Goal: Information Seeking & Learning: Learn about a topic

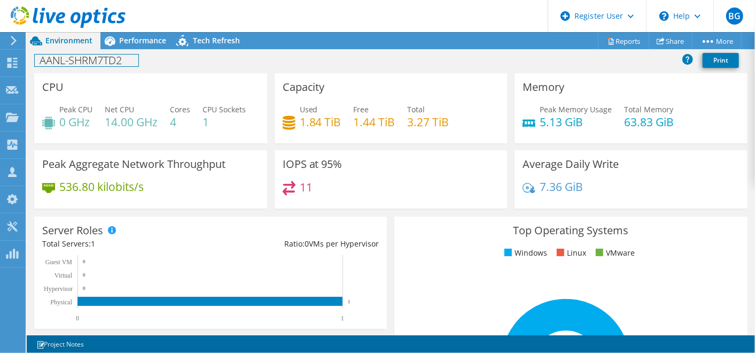
click at [50, 56] on h1 "AANL-SHRM7TD2" at bounding box center [87, 60] width 104 height 12
click at [75, 40] on span "Environment" at bounding box center [68, 40] width 47 height 10
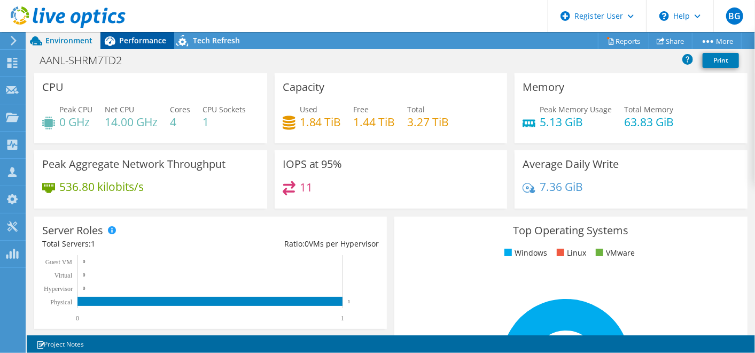
click at [140, 43] on span "Performance" at bounding box center [142, 40] width 47 height 10
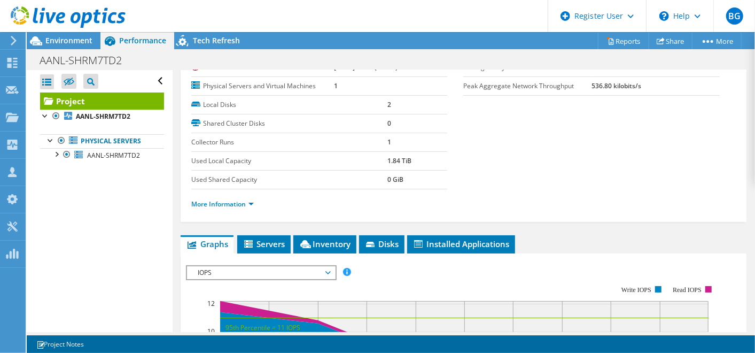
scroll to position [120, 0]
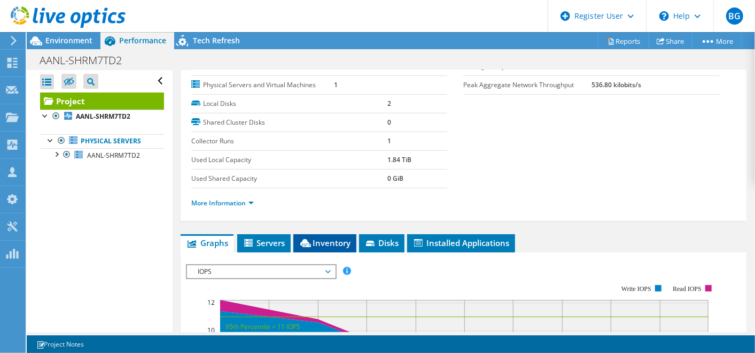
click at [310, 237] on span "Inventory" at bounding box center [325, 242] width 52 height 11
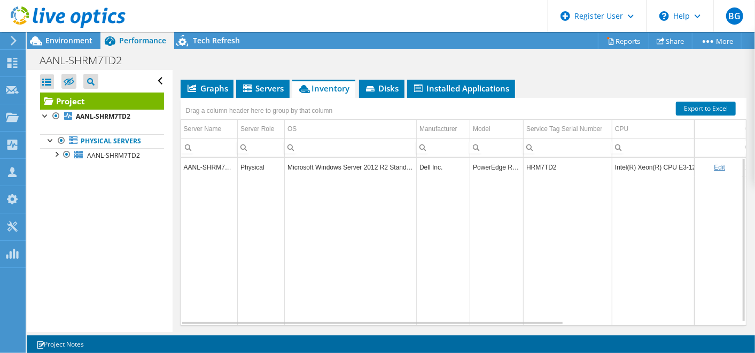
scroll to position [3, 0]
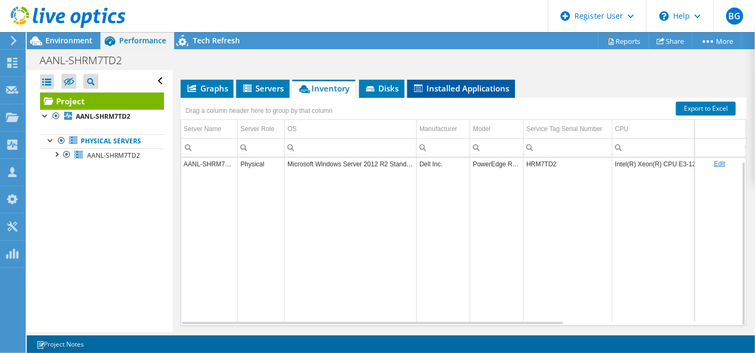
click at [482, 83] on span "Installed Applications" at bounding box center [460, 88] width 97 height 11
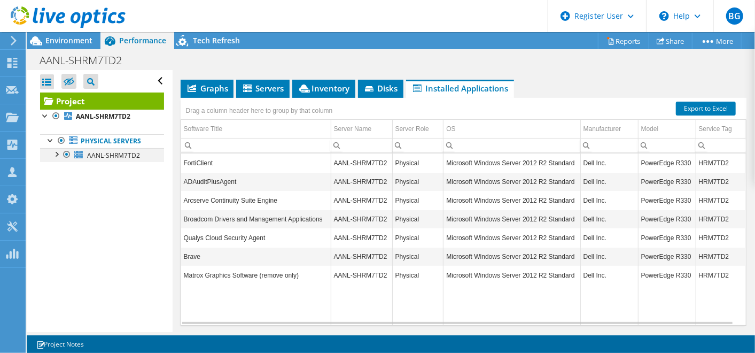
click at [57, 153] on div at bounding box center [56, 153] width 11 height 11
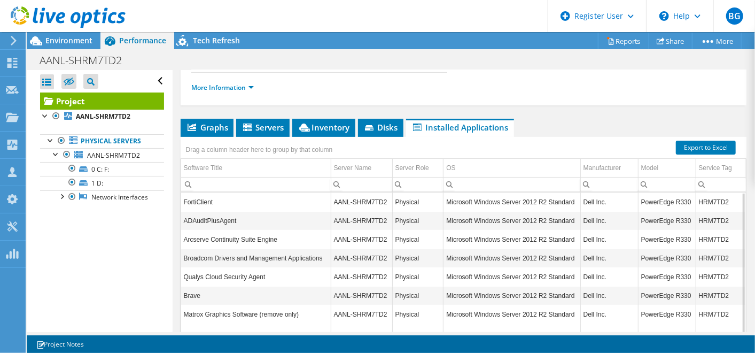
scroll to position [234, 0]
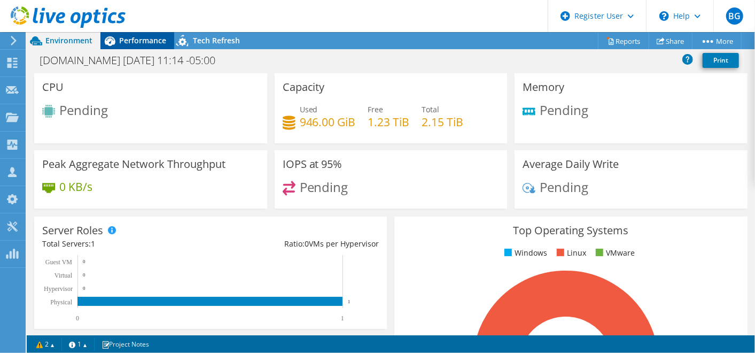
click at [128, 40] on span "Performance" at bounding box center [142, 40] width 47 height 10
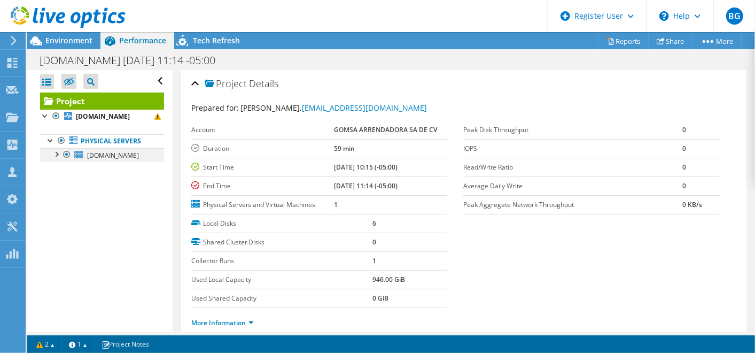
click at [56, 159] on div at bounding box center [56, 153] width 11 height 11
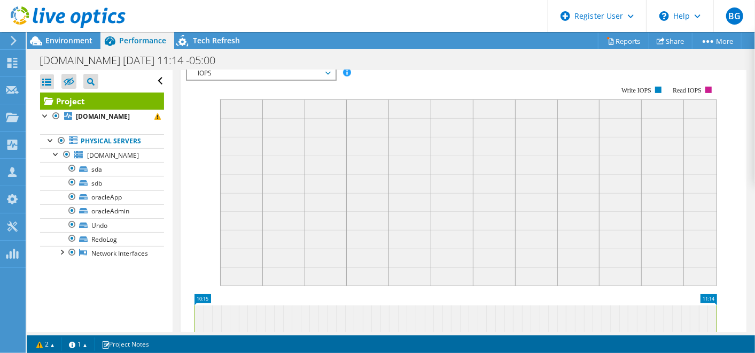
scroll to position [231, 0]
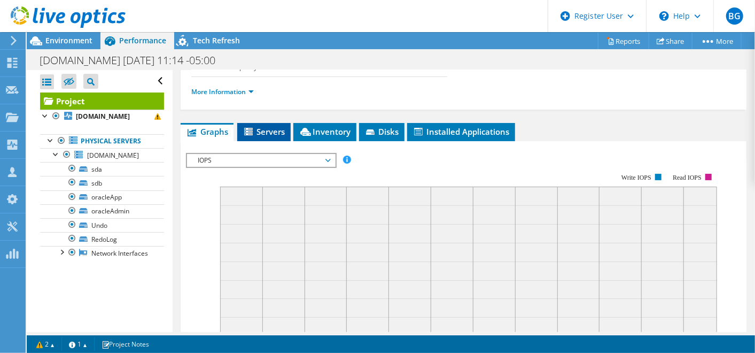
click at [270, 123] on li "Servers" at bounding box center [263, 132] width 53 height 18
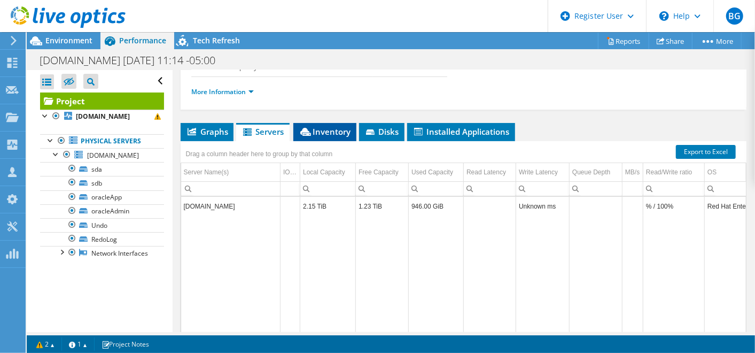
click at [339, 131] on span "Inventory" at bounding box center [325, 131] width 52 height 11
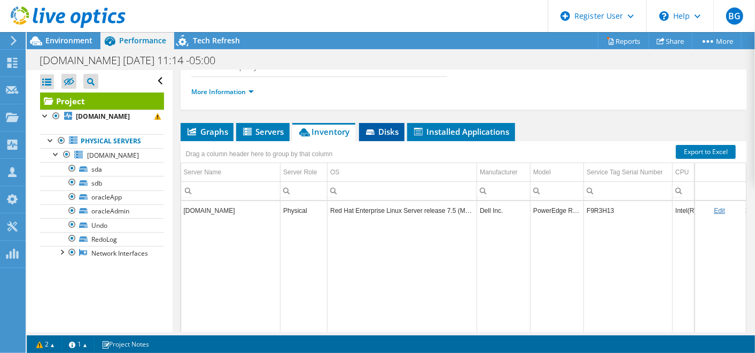
click at [395, 133] on span "Disks" at bounding box center [381, 131] width 35 height 11
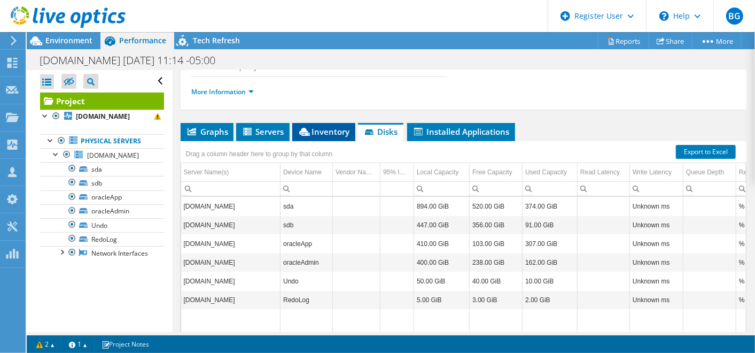
click at [316, 127] on span "Inventory" at bounding box center [324, 131] width 52 height 11
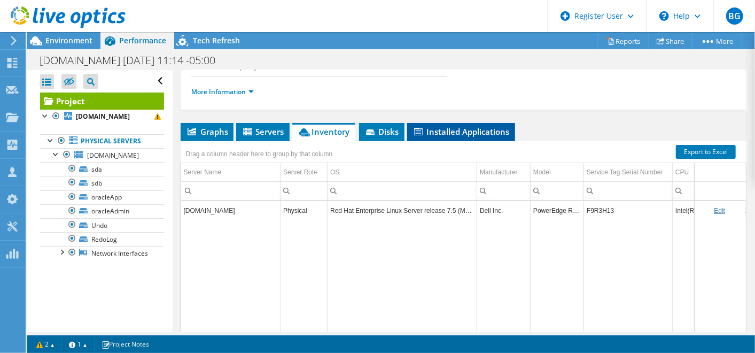
click at [465, 127] on span "Installed Applications" at bounding box center [460, 131] width 97 height 11
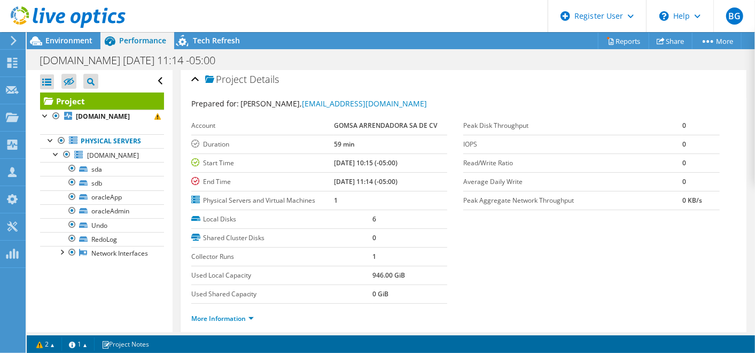
scroll to position [0, 0]
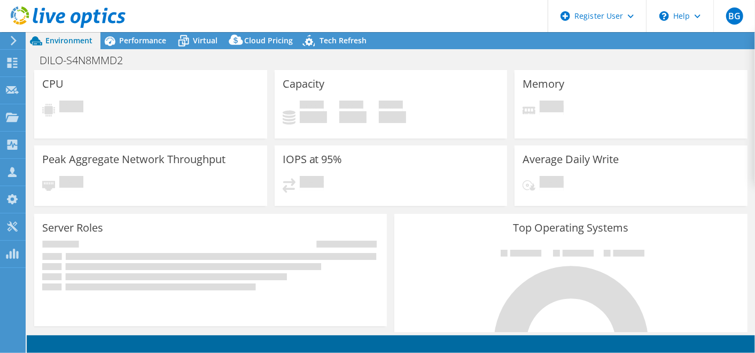
select select "USD"
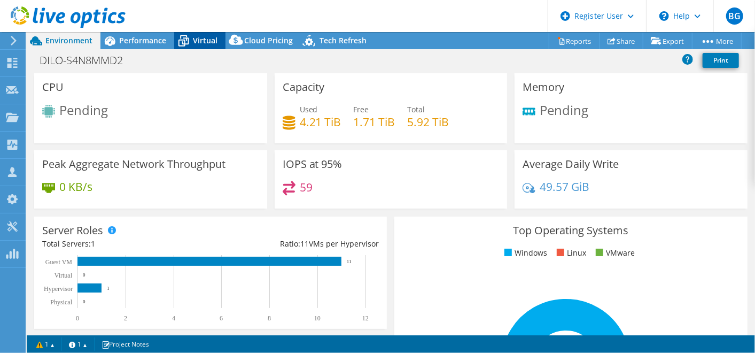
click at [189, 40] on icon at bounding box center [183, 41] width 19 height 19
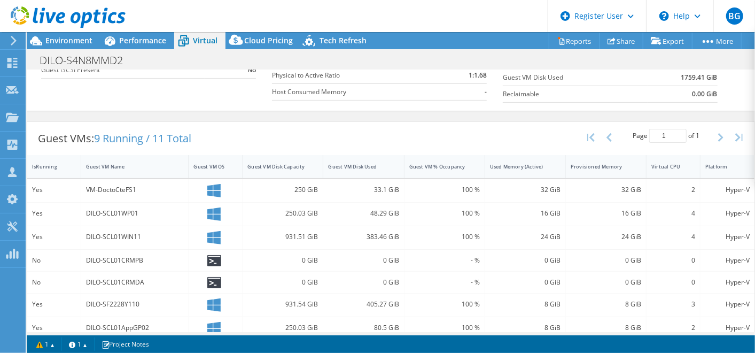
scroll to position [262, 0]
